Goal: Check status: Check status

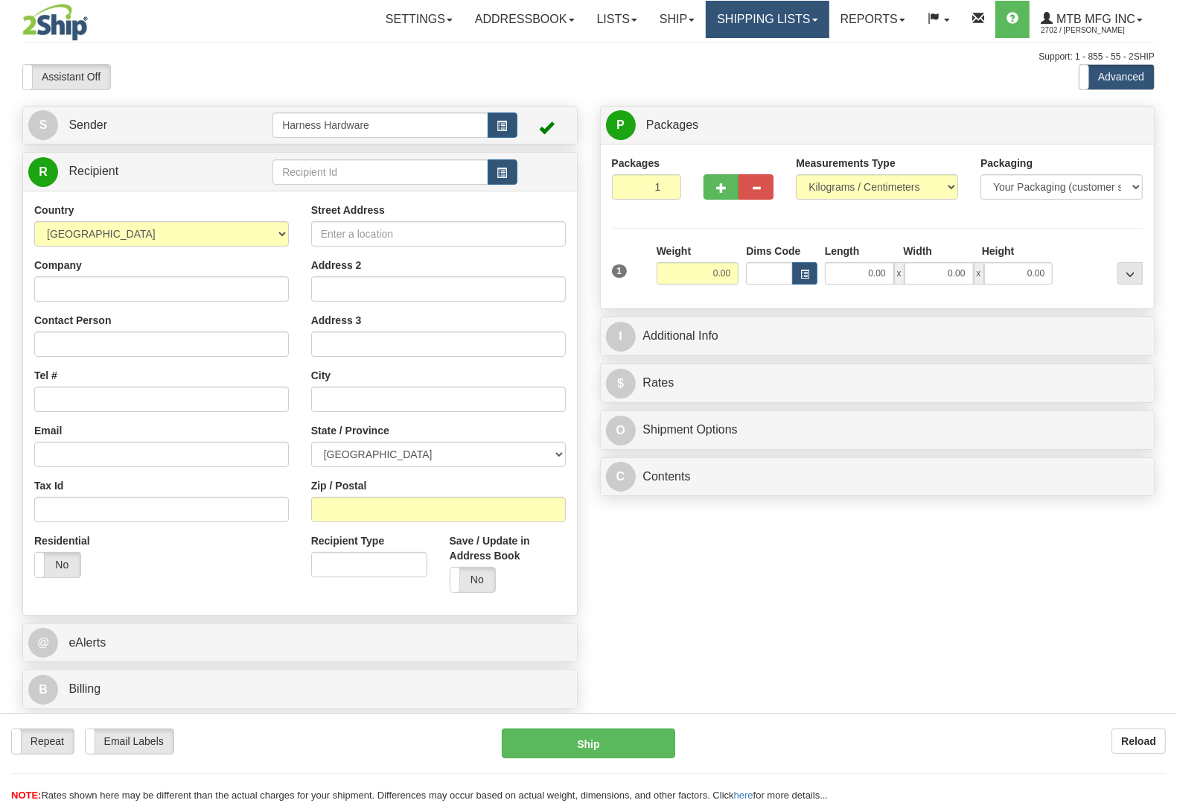
click at [771, 11] on link "Shipping lists" at bounding box center [767, 19] width 123 height 37
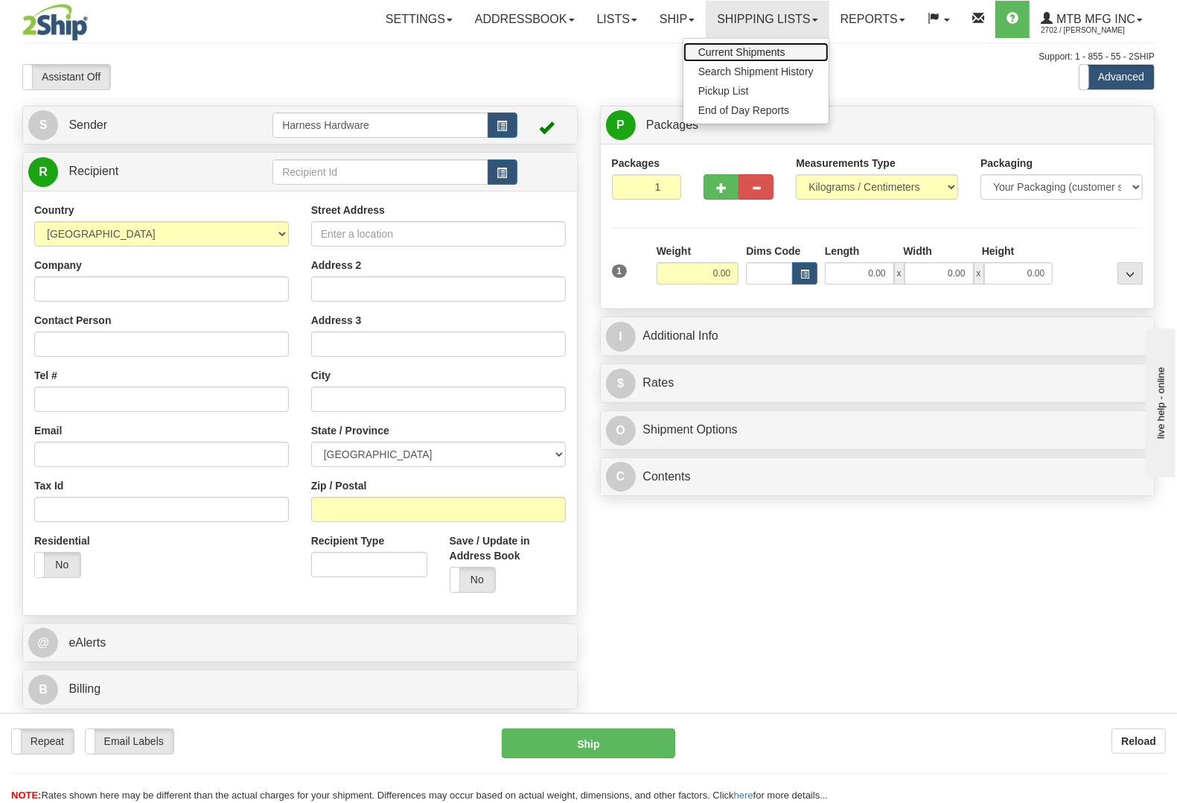
click at [746, 47] on span "Current Shipments" at bounding box center [741, 52] width 87 height 12
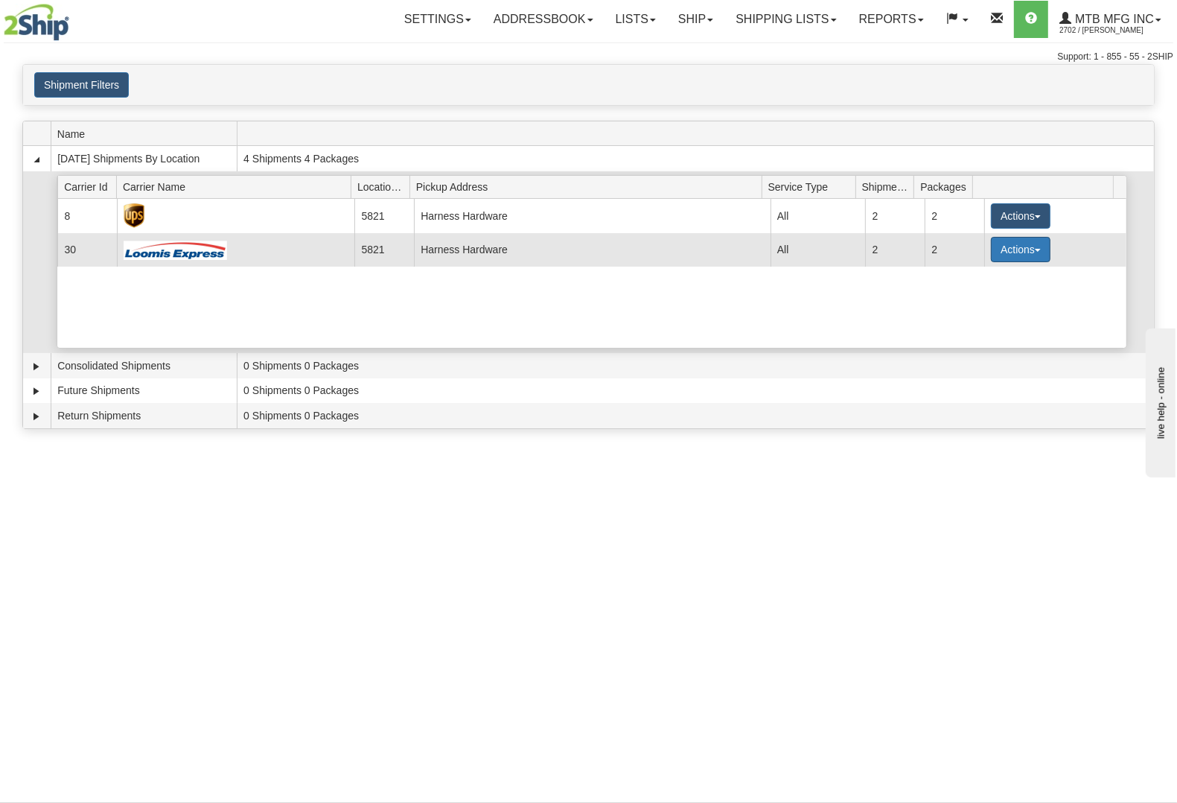
click at [1008, 253] on button "Actions" at bounding box center [1021, 249] width 60 height 25
click at [972, 282] on span "Details" at bounding box center [966, 277] width 40 height 10
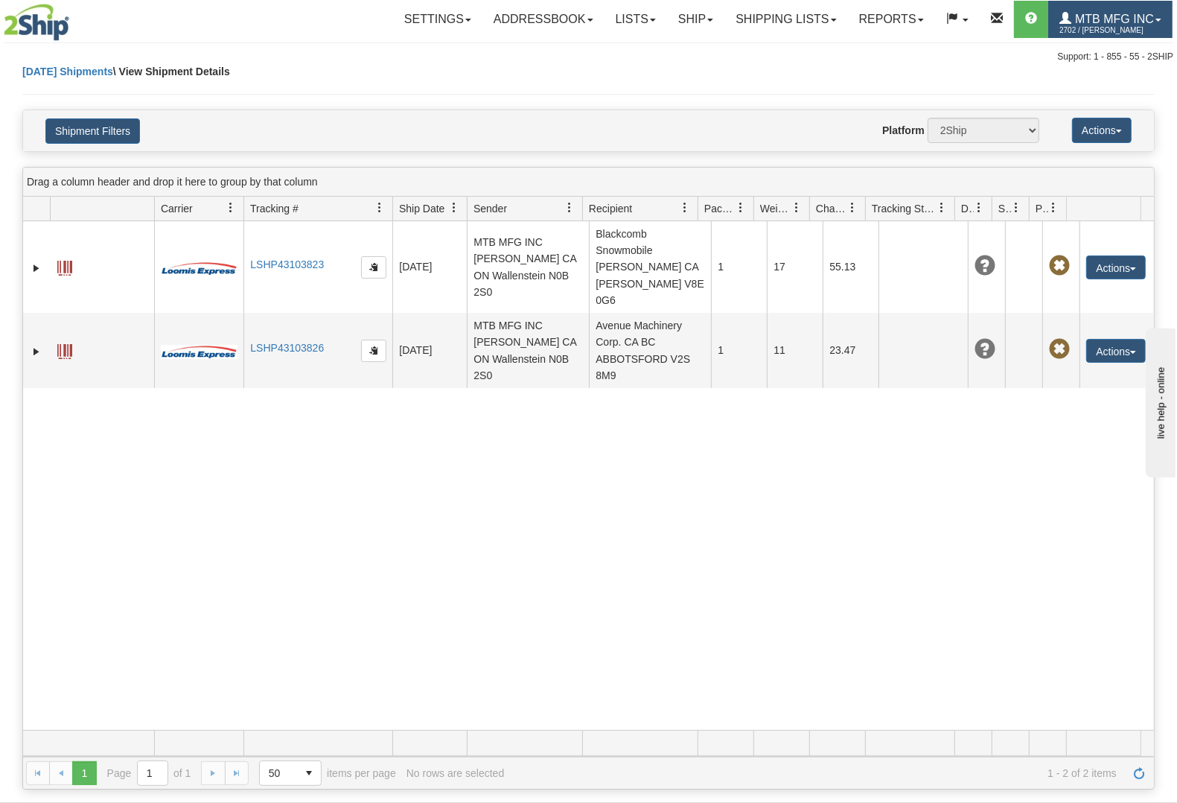
click at [1092, 19] on span "MTB MFG INC" at bounding box center [1113, 19] width 83 height 13
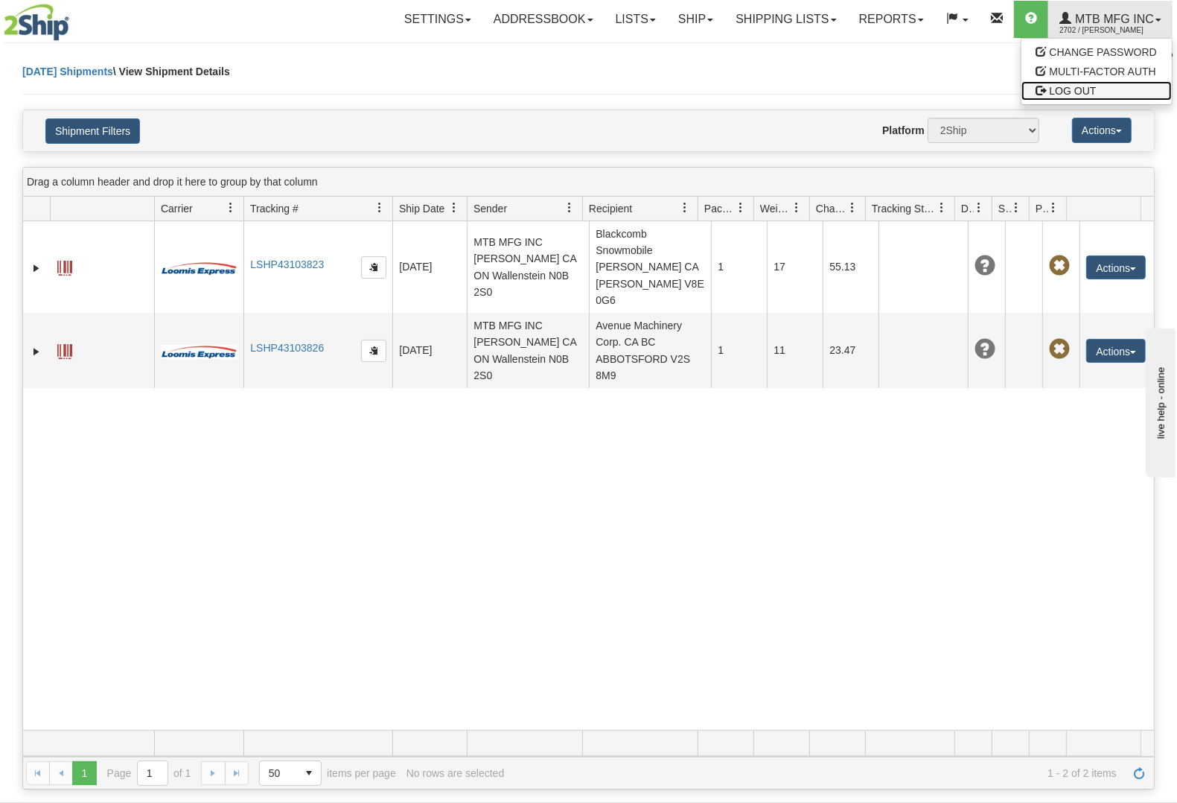
click at [1081, 88] on span "LOG OUT" at bounding box center [1073, 91] width 47 height 12
